Goal: Feedback & Contribution: Leave review/rating

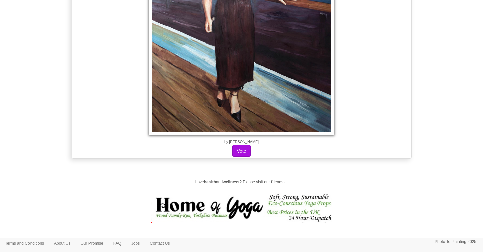
scroll to position [582, 0]
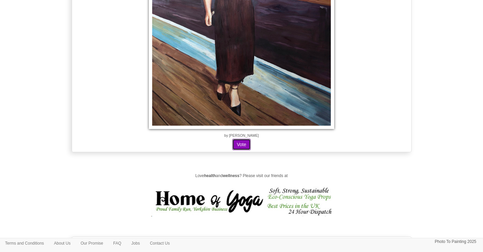
click at [243, 145] on button "Vote" at bounding box center [241, 144] width 18 height 11
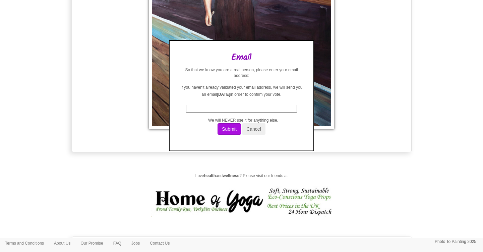
click at [220, 108] on input "text" at bounding box center [241, 109] width 111 height 8
type input "julija.stefan@yahoo.com"
click at [231, 131] on button "Submit" at bounding box center [229, 128] width 23 height 11
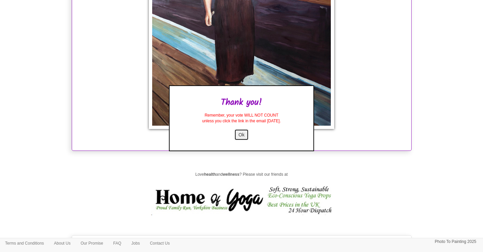
click at [241, 137] on button "Ok" at bounding box center [241, 134] width 15 height 11
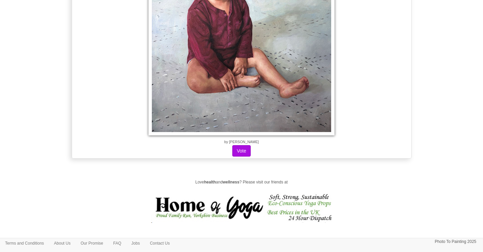
scroll to position [0, 0]
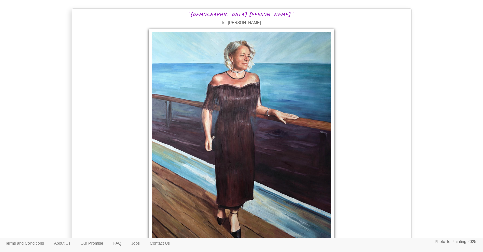
scroll to position [5616, 0]
